Goal: Transaction & Acquisition: Purchase product/service

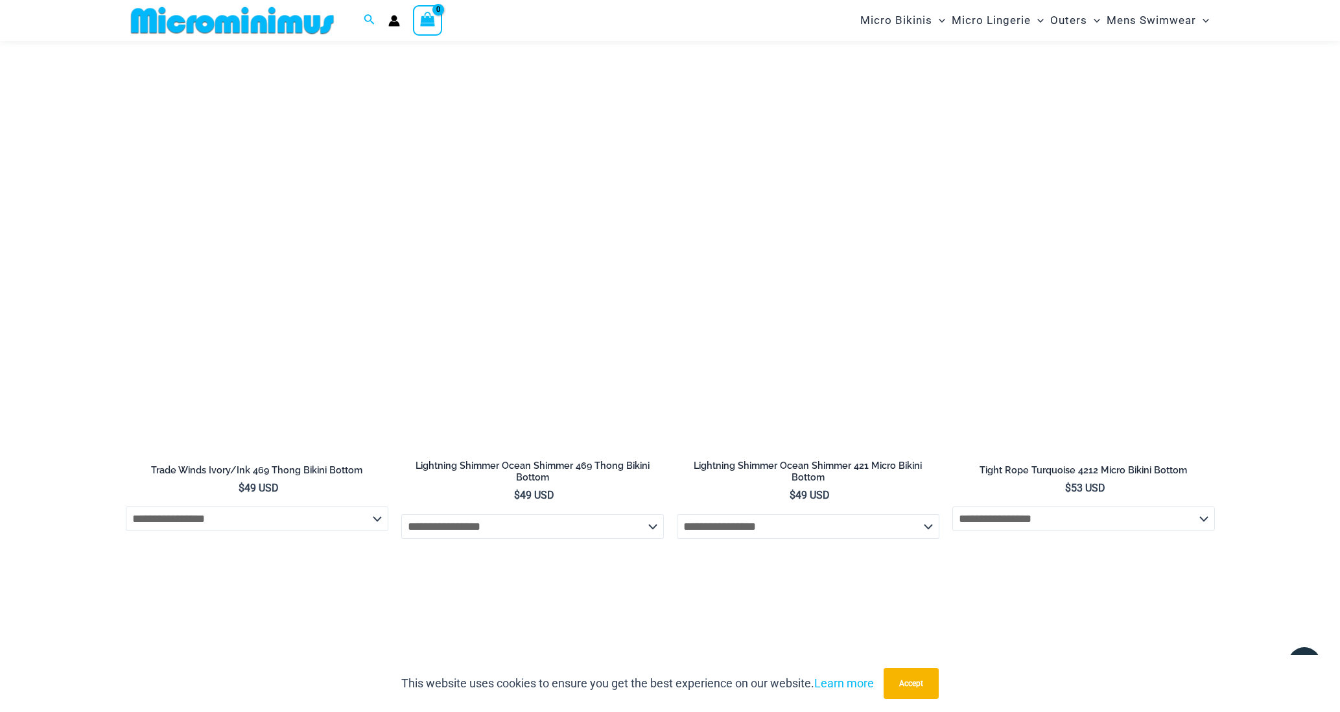
scroll to position [3499, 0]
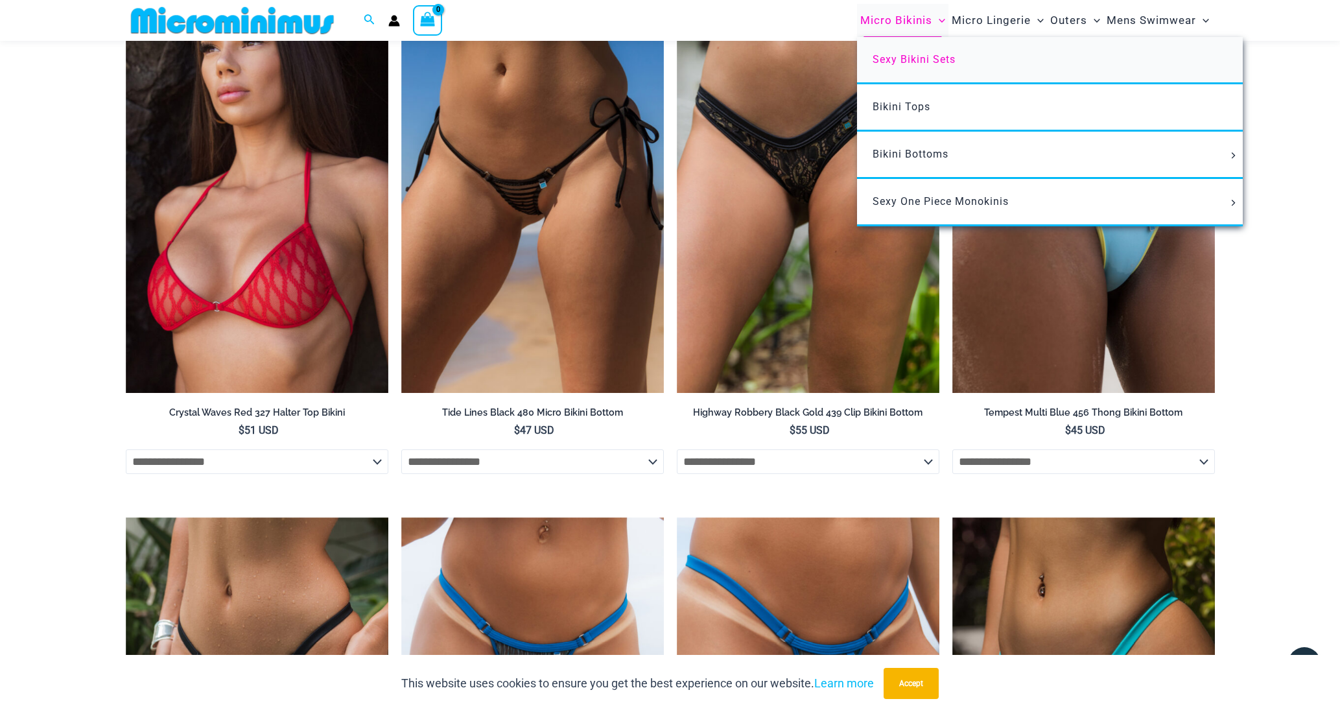
click at [893, 51] on link "Sexy Bikini Sets" at bounding box center [1050, 60] width 386 height 47
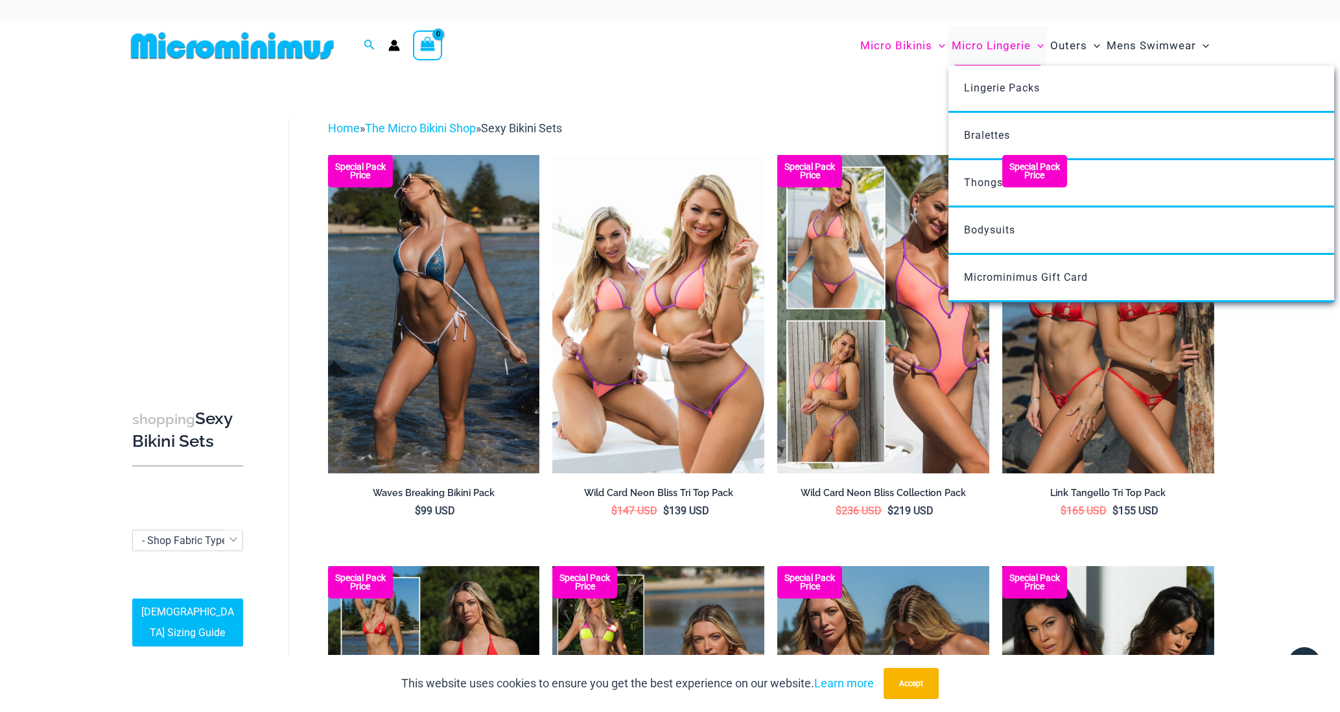
click at [997, 58] on span "Micro Lingerie" at bounding box center [991, 45] width 79 height 33
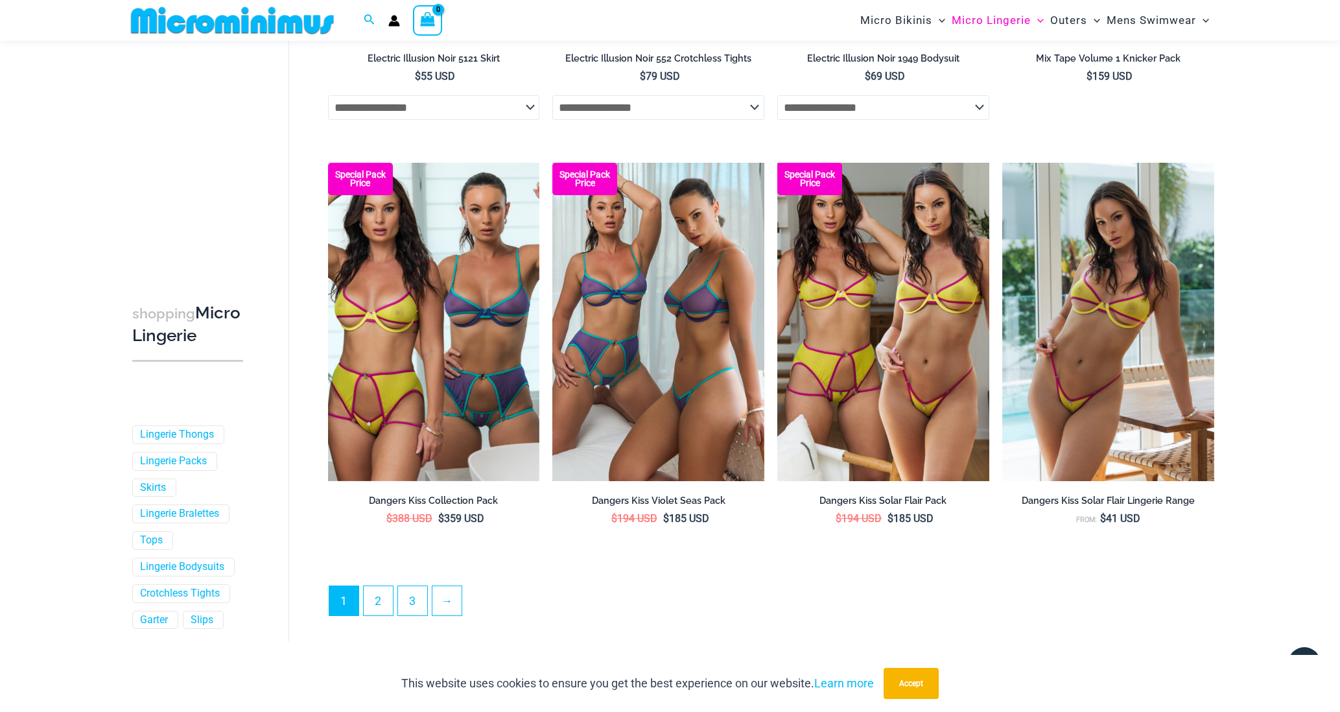
scroll to position [3395, 0]
